Goal: Task Accomplishment & Management: Manage account settings

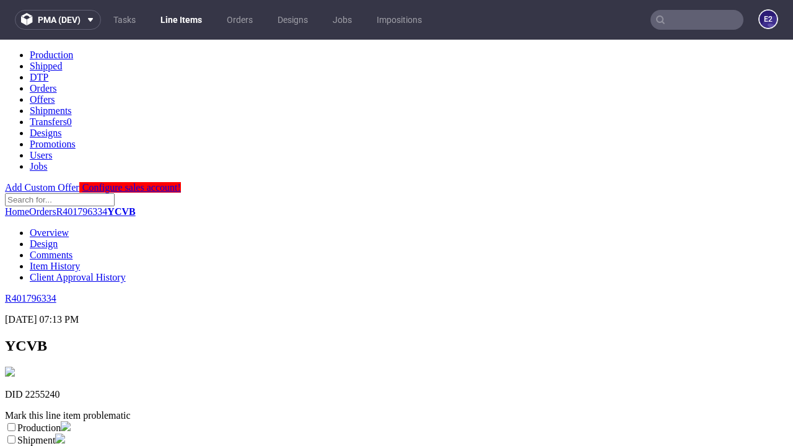
scroll to position [254, 0]
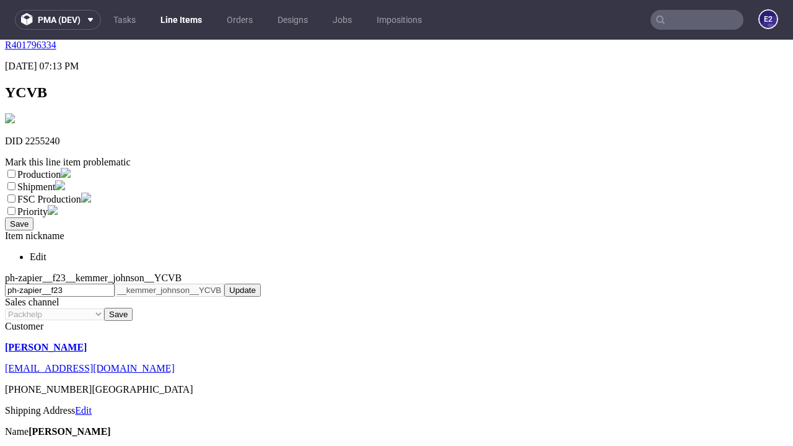
select select "dtp_ca_needed"
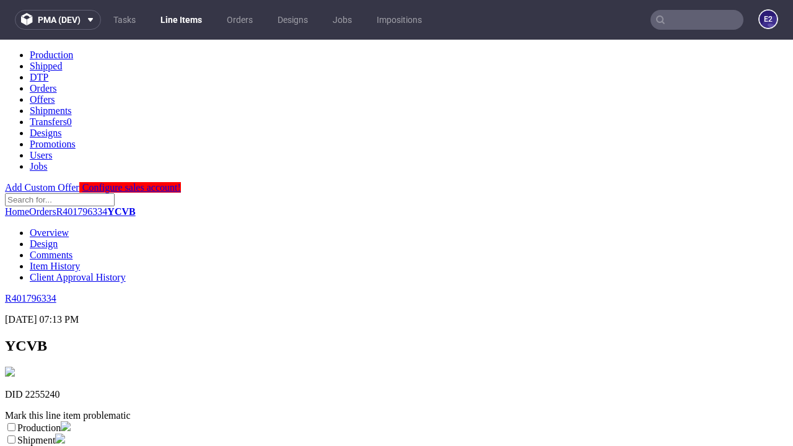
scroll to position [0, 0]
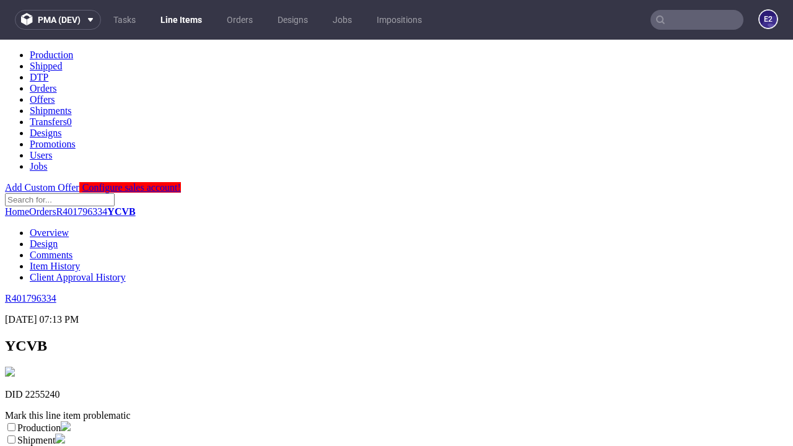
checkbox input "true"
